Goal: Task Accomplishment & Management: Manage account settings

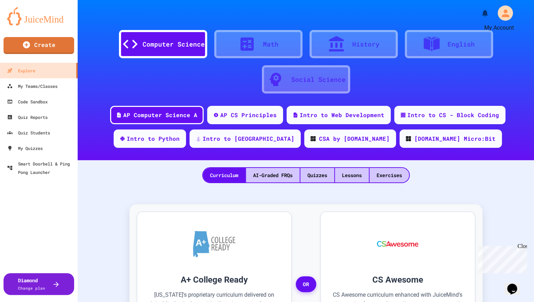
click at [502, 15] on icon "My Account" at bounding box center [506, 13] width 8 height 8
